Goal: Find specific page/section: Locate a particular part of the current website

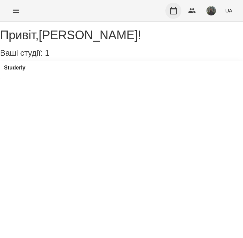
click at [174, 13] on icon "button" at bounding box center [174, 11] width 8 height 8
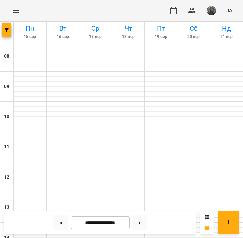
scroll to position [181, 0]
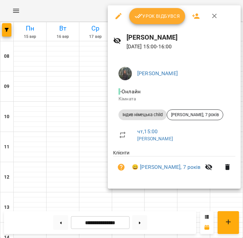
click at [95, 71] on div at bounding box center [121, 119] width 243 height 238
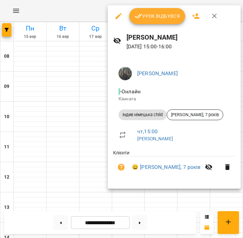
click at [65, 105] on div at bounding box center [121, 119] width 243 height 238
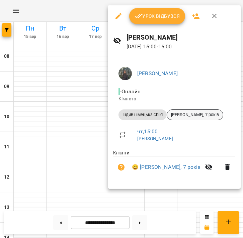
click at [193, 115] on span "[PERSON_NAME], 7 років" at bounding box center [195, 115] width 56 height 6
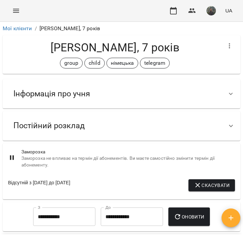
click at [188, 99] on div "Інформація про учня" at bounding box center [115, 93] width 215 height 21
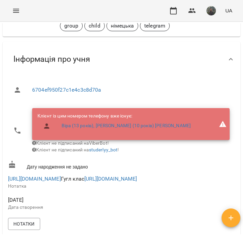
scroll to position [55, 0]
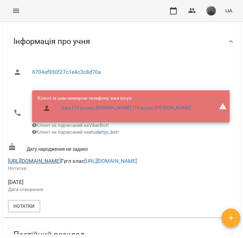
click at [61, 163] on link "[URL][DOMAIN_NAME]" at bounding box center [34, 161] width 53 height 6
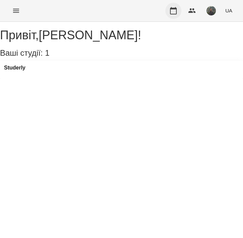
click at [175, 7] on icon "button" at bounding box center [174, 11] width 8 height 8
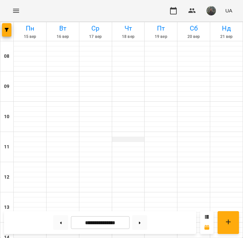
scroll to position [214, 0]
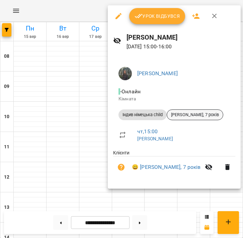
click at [194, 117] on div "[PERSON_NAME], 7 років" at bounding box center [195, 114] width 57 height 11
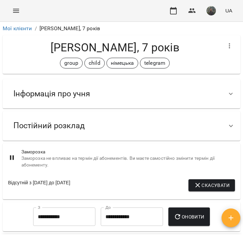
click at [205, 92] on div "Інформація про учня" at bounding box center [115, 93] width 215 height 21
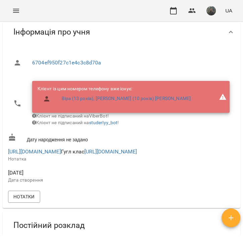
scroll to position [65, 0]
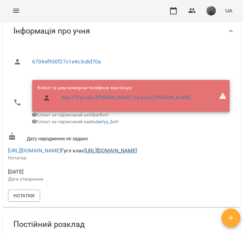
click at [115, 153] on link "[URL][DOMAIN_NAME]" at bounding box center [110, 150] width 53 height 6
